Goal: Use online tool/utility: Utilize a website feature to perform a specific function

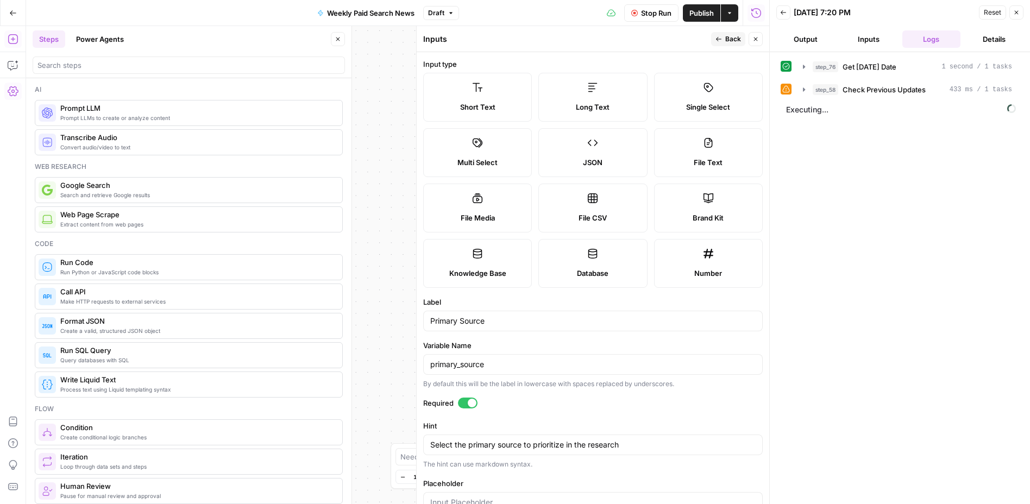
scroll to position [188, 0]
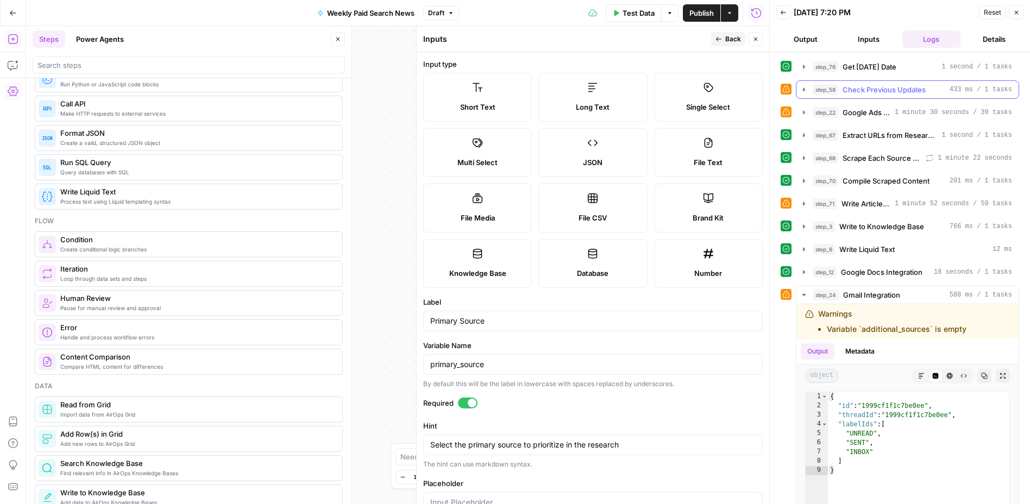
click at [833, 92] on span "step_58" at bounding box center [825, 89] width 26 height 11
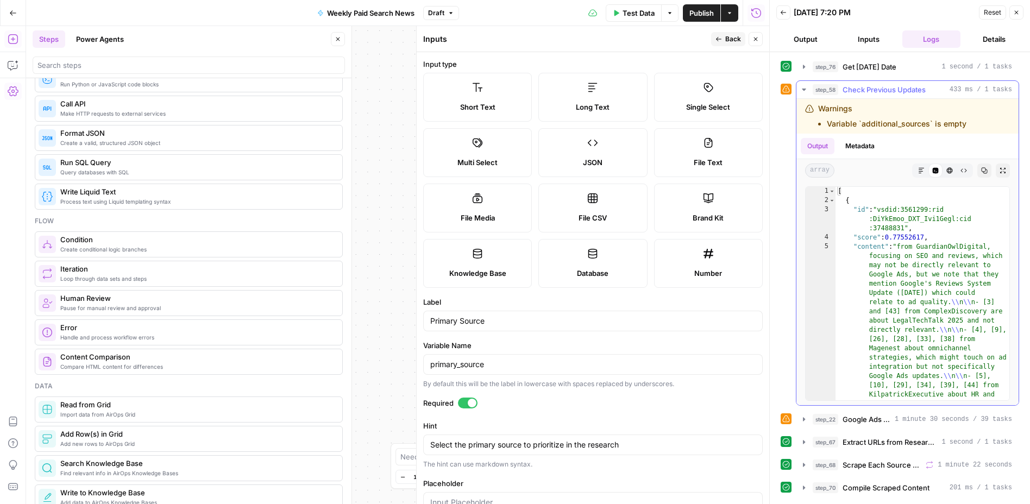
click at [833, 92] on span "step_58" at bounding box center [825, 89] width 26 height 11
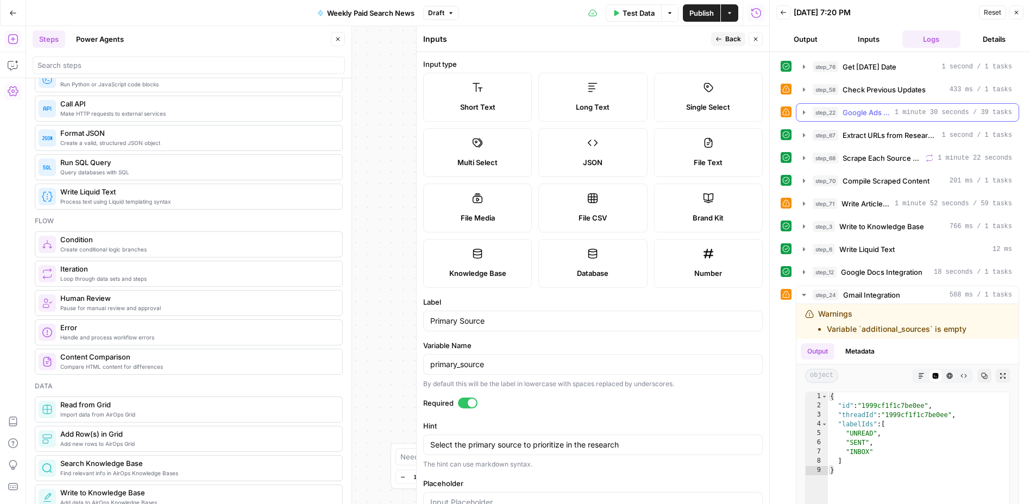
click at [848, 107] on span "Google Ads Weekly Updates" at bounding box center [866, 112] width 48 height 11
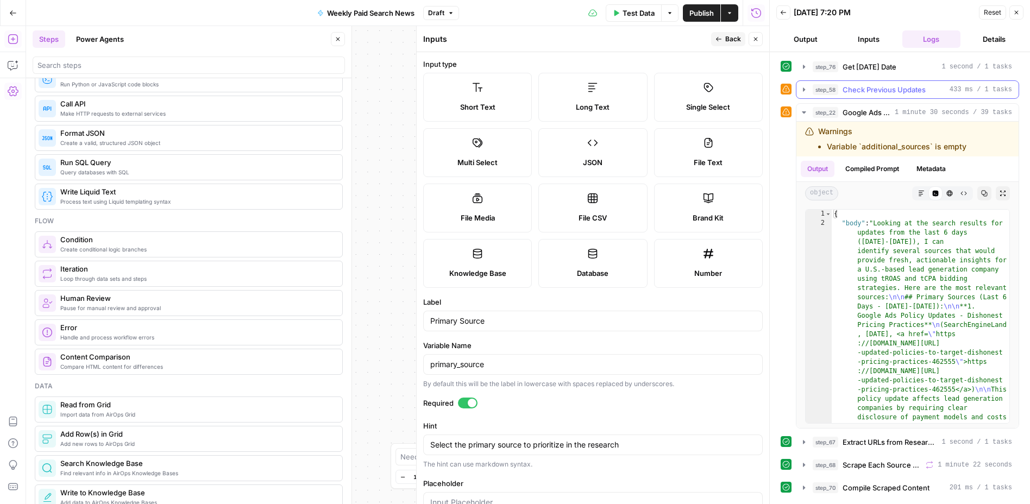
click at [848, 84] on span "Check Previous Updates" at bounding box center [883, 89] width 83 height 11
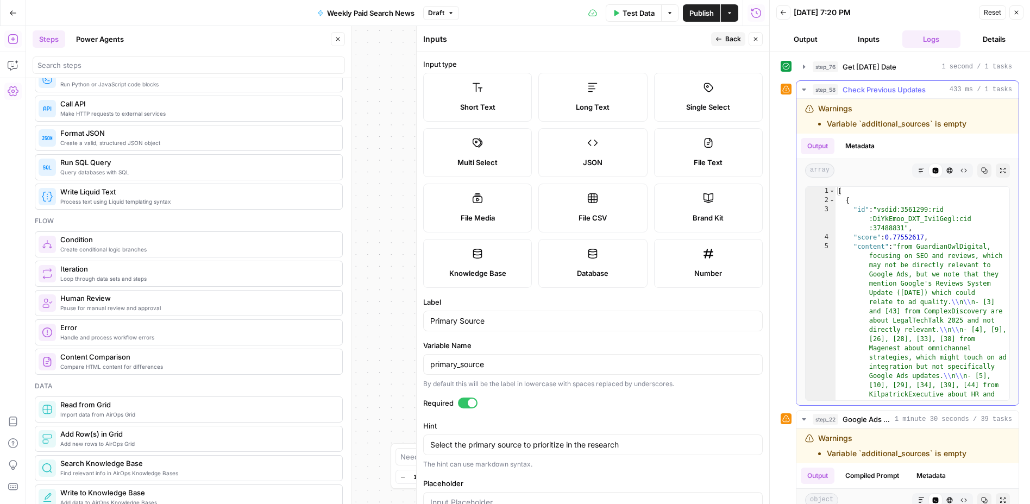
click at [848, 84] on span "Check Previous Updates" at bounding box center [883, 89] width 83 height 11
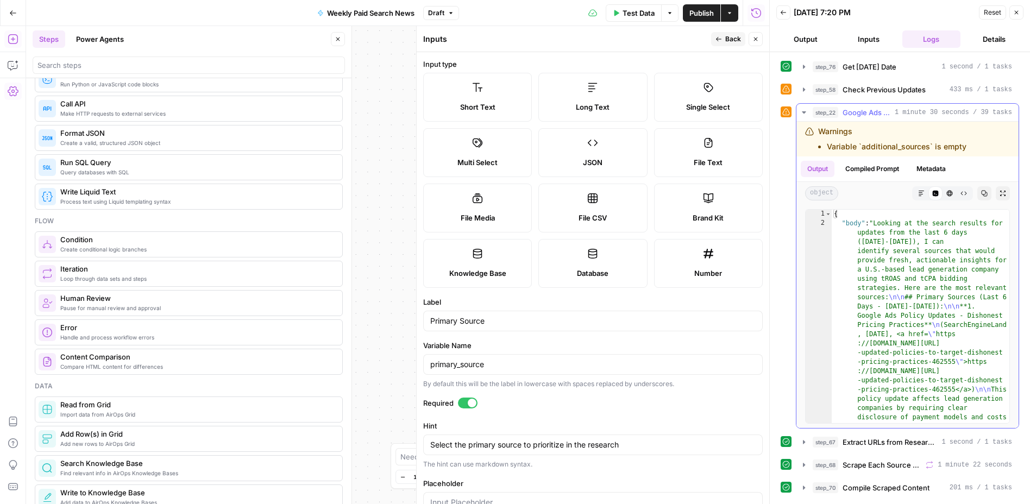
click at [872, 116] on span "Google Ads Weekly Updates" at bounding box center [866, 112] width 48 height 11
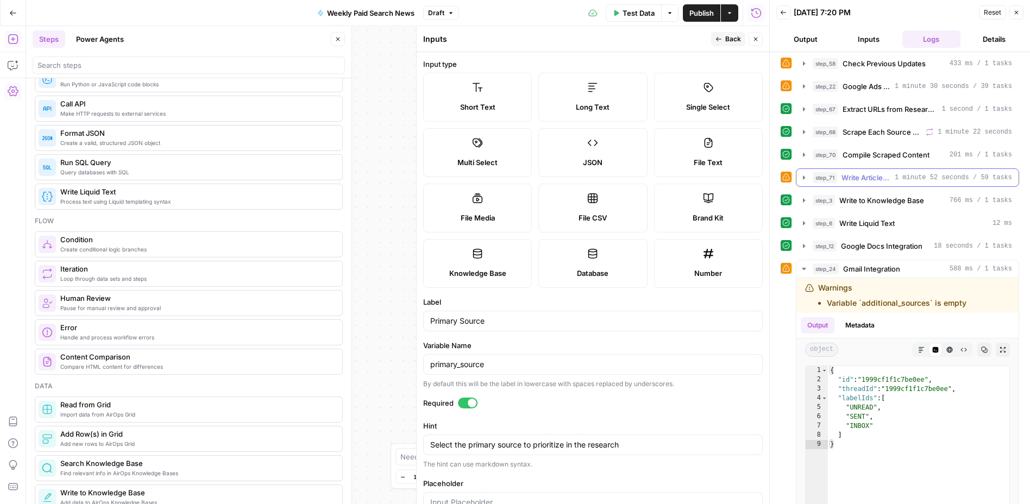
scroll to position [34, 0]
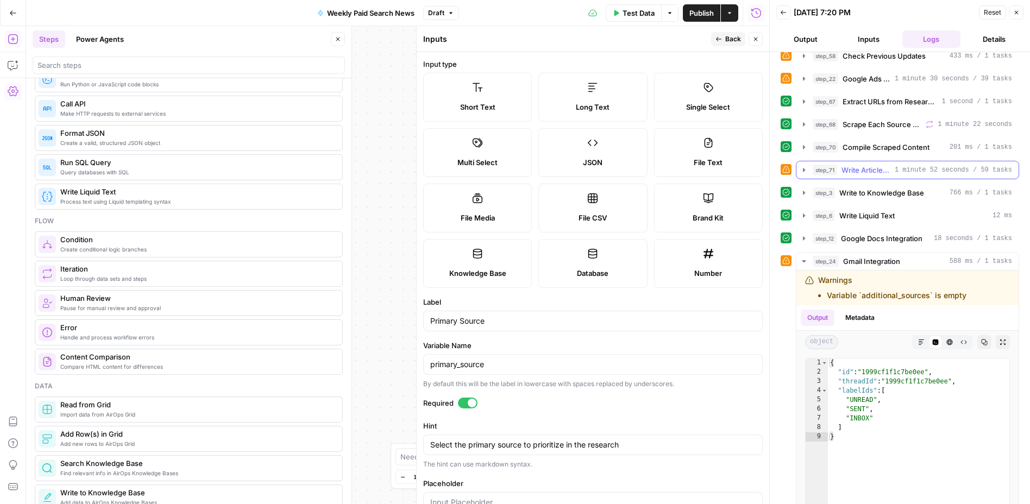
click at [872, 166] on span "Write Article with Claude Sonnet 4" at bounding box center [865, 170] width 49 height 11
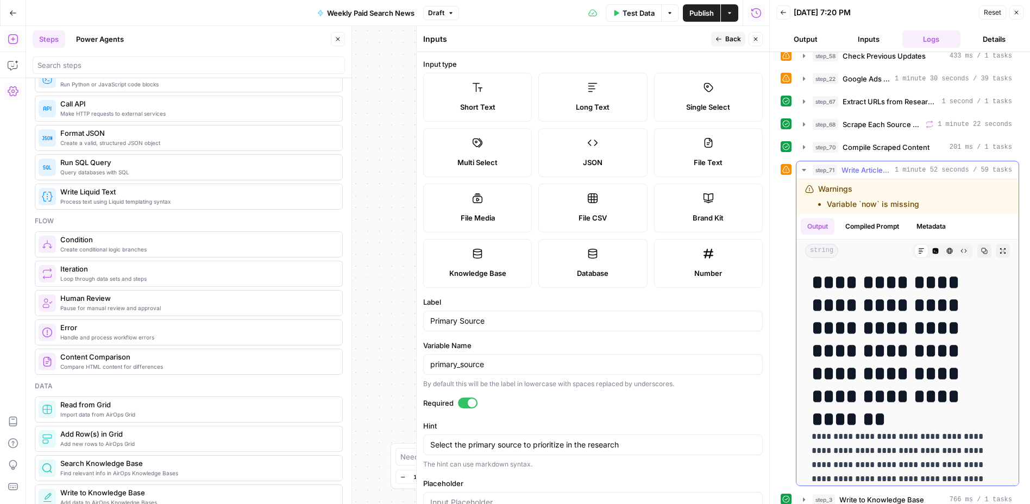
click at [872, 166] on span "Write Article with Claude Sonnet 4" at bounding box center [865, 170] width 49 height 11
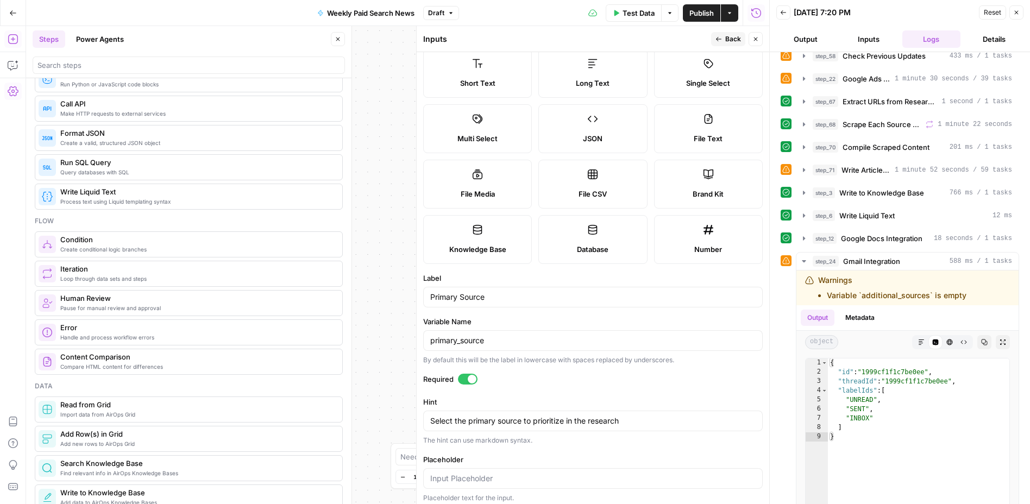
scroll to position [0, 0]
